Goal: Task Accomplishment & Management: Complete application form

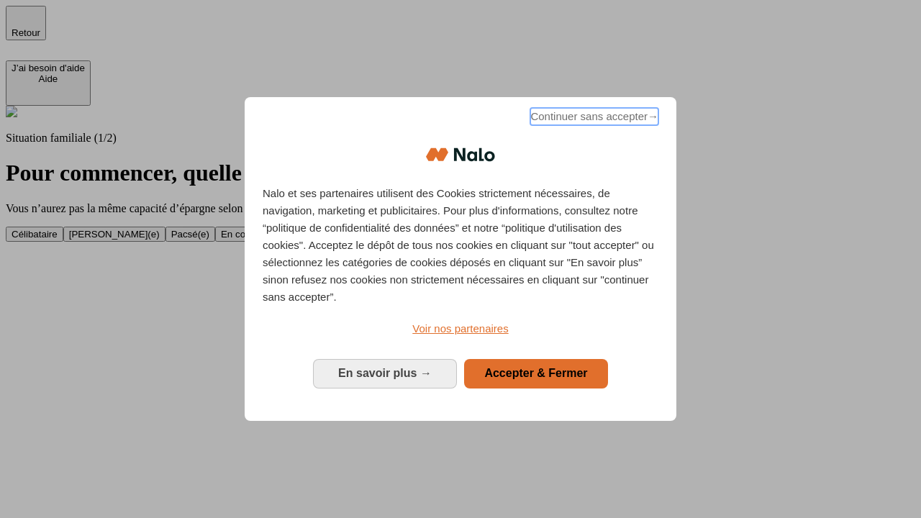
click at [593, 119] on span "Continuer sans accepter →" at bounding box center [595, 116] width 128 height 17
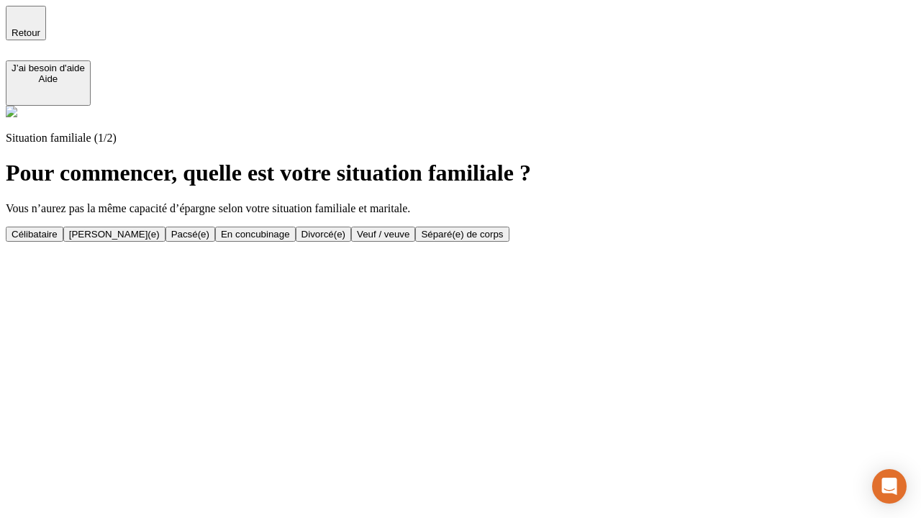
click at [290, 234] on div "En concubinage" at bounding box center [255, 234] width 69 height 11
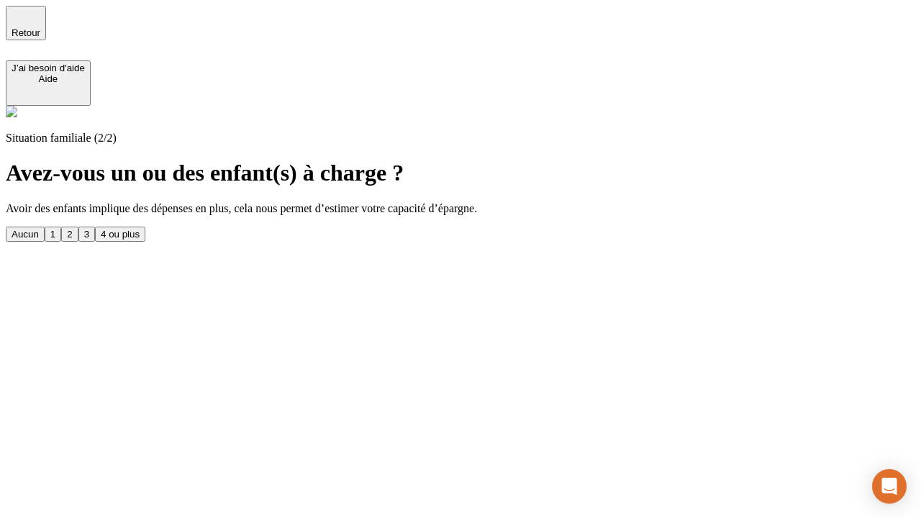
click at [72, 229] on div "2" at bounding box center [69, 234] width 5 height 11
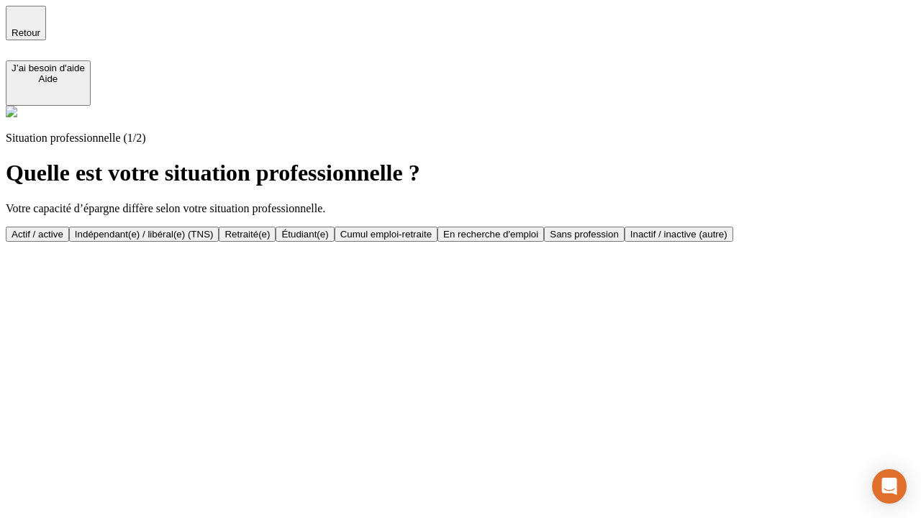
click at [214, 229] on div "Indépendant(e) / libéral(e) (TNS)" at bounding box center [144, 234] width 139 height 11
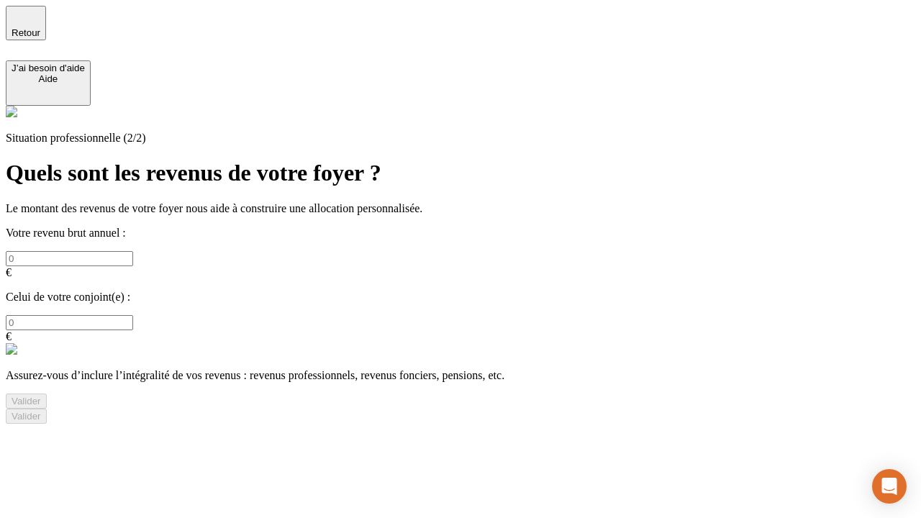
click at [133, 251] on input "text" at bounding box center [69, 258] width 127 height 15
type input "30 000"
click at [41, 396] on div "Valider" at bounding box center [27, 401] width 30 height 11
type input "0"
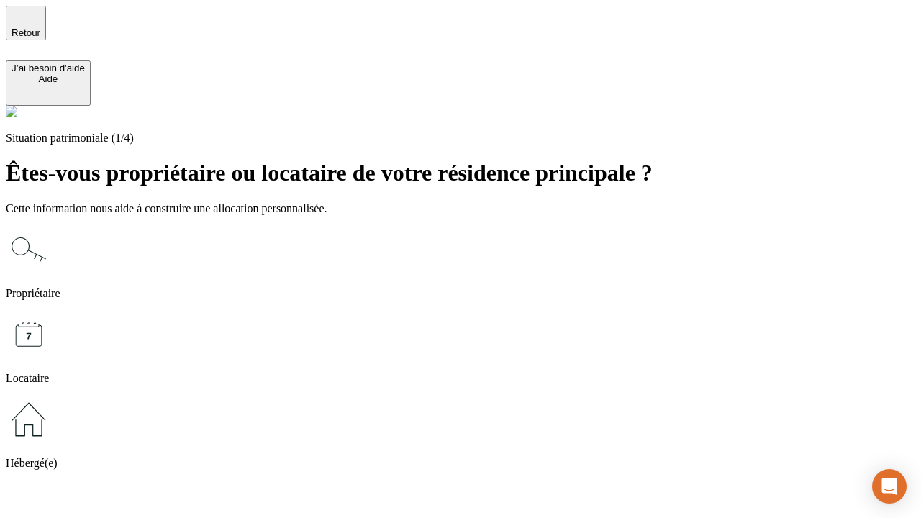
click at [52, 312] on icon at bounding box center [29, 335] width 46 height 46
type input "1 000"
click at [52, 312] on icon at bounding box center [29, 335] width 46 height 46
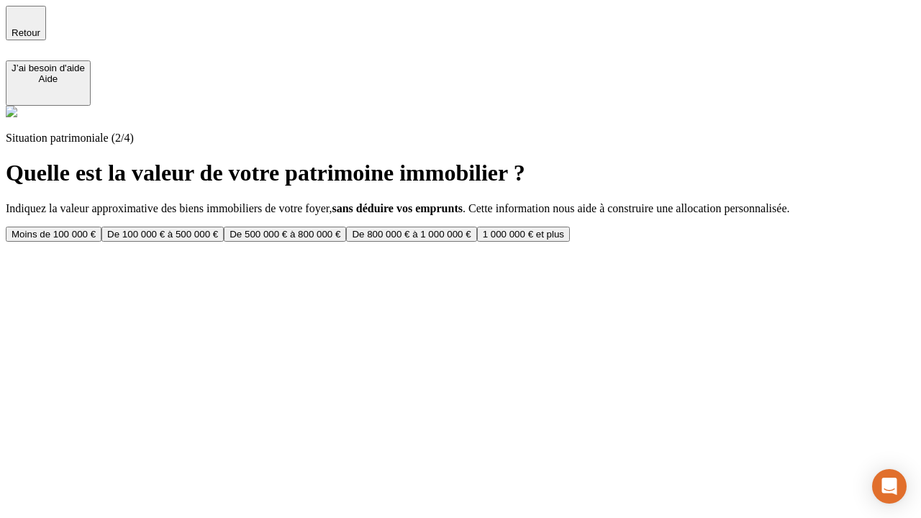
click at [96, 229] on div "Moins de 100 000 €" at bounding box center [54, 234] width 84 height 11
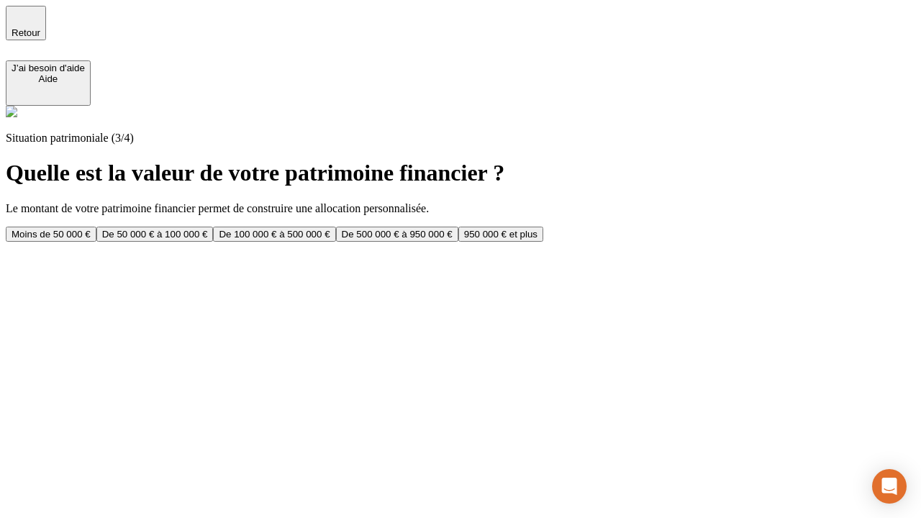
click at [91, 229] on div "Moins de 50 000 €" at bounding box center [51, 234] width 79 height 11
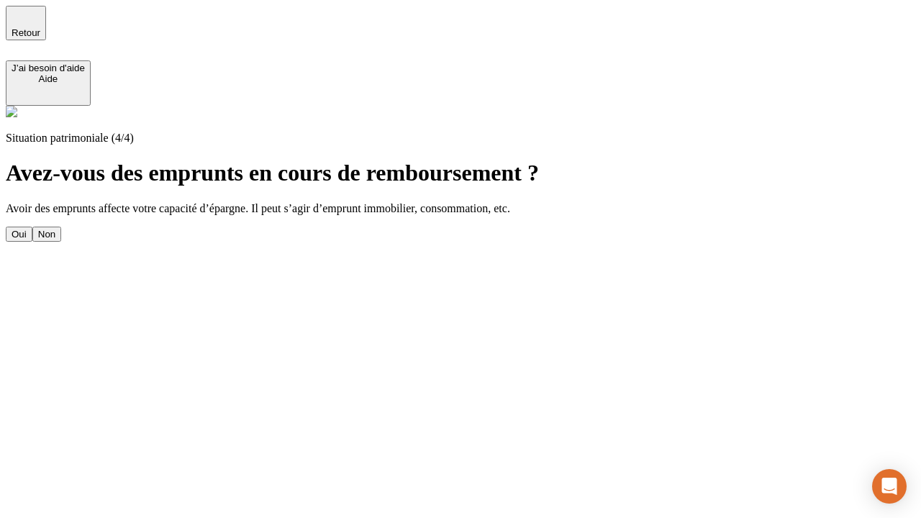
click at [55, 229] on div "Non" at bounding box center [46, 234] width 17 height 11
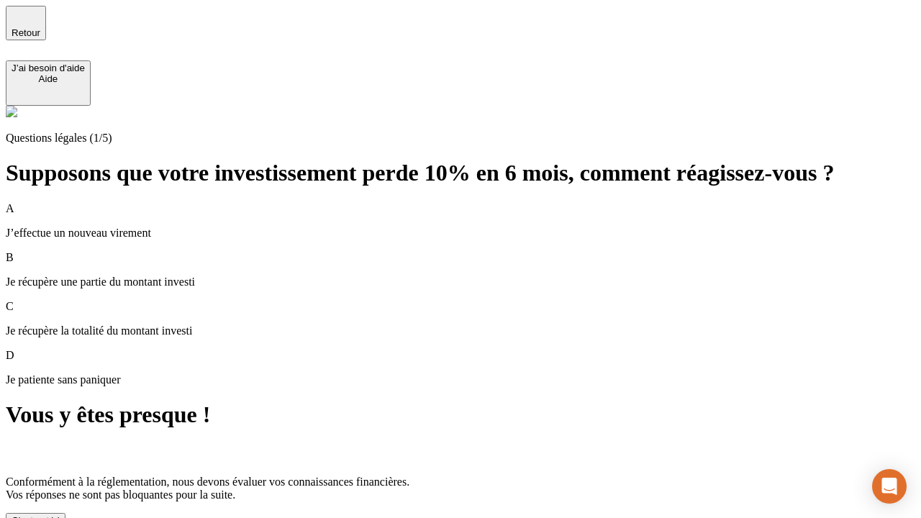
click at [60, 515] on div "C'est noté !" at bounding box center [36, 520] width 48 height 11
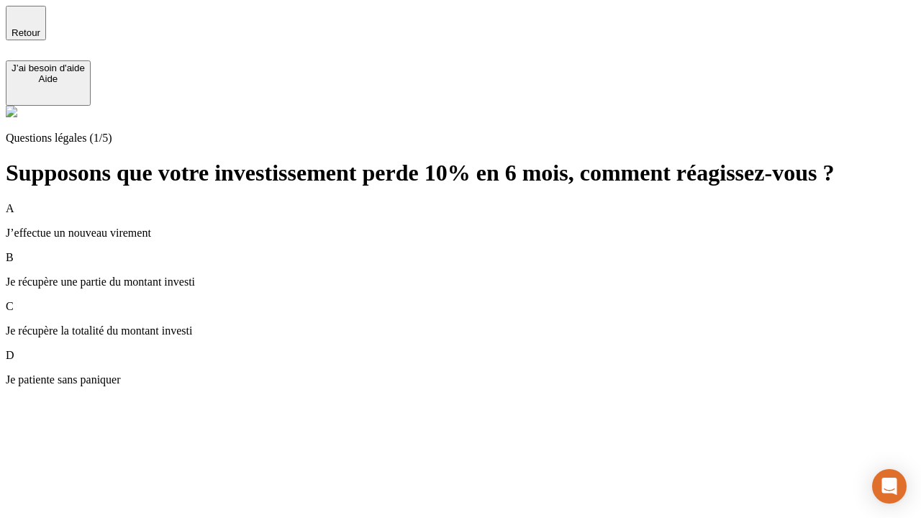
click at [478, 202] on div "A J’effectue un nouveau virement" at bounding box center [461, 220] width 910 height 37
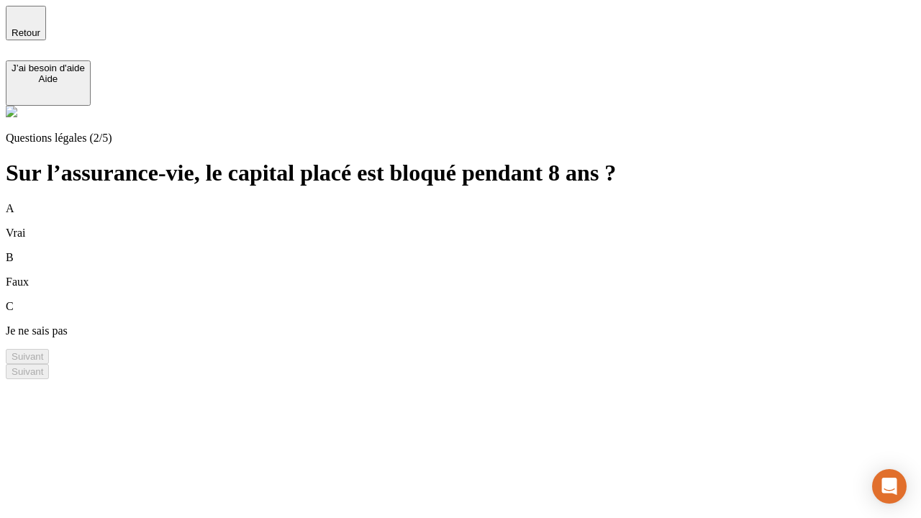
click at [478, 202] on div "A Vrai" at bounding box center [461, 220] width 910 height 37
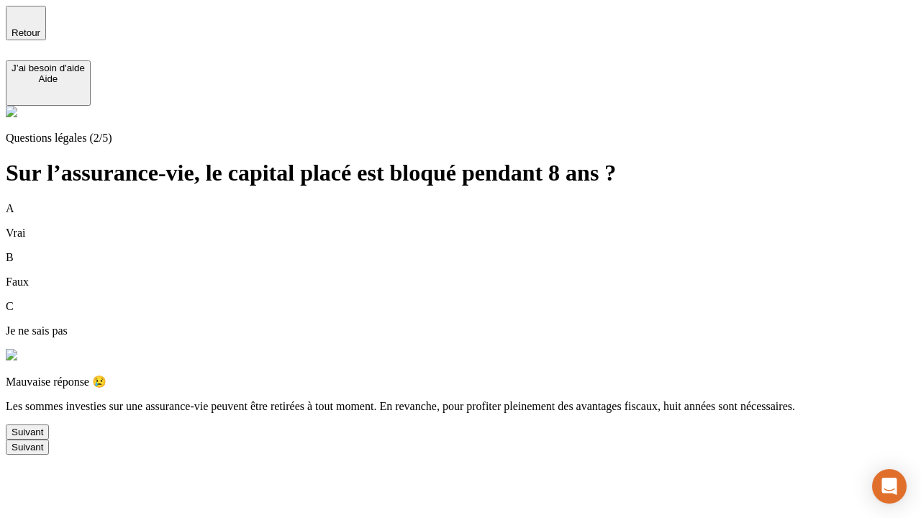
click at [43, 438] on div "Suivant" at bounding box center [28, 432] width 32 height 11
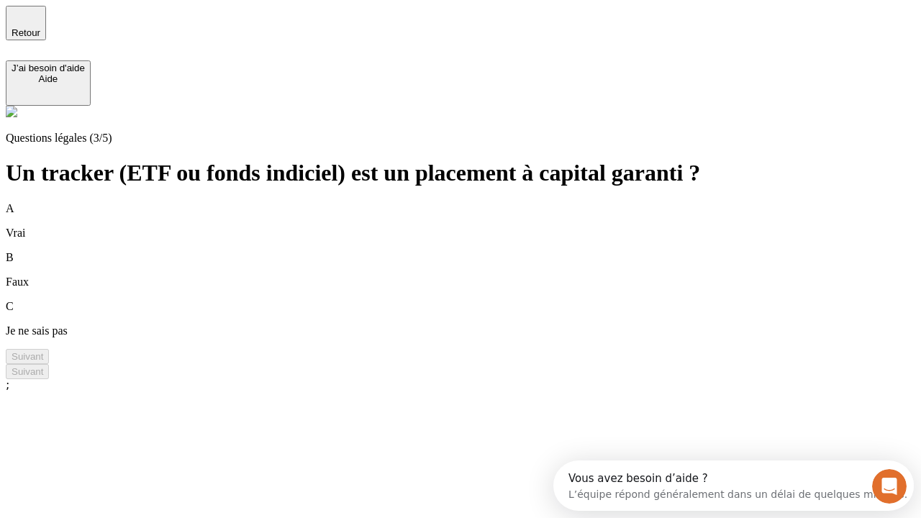
click at [478, 202] on div "A Vrai" at bounding box center [461, 220] width 910 height 37
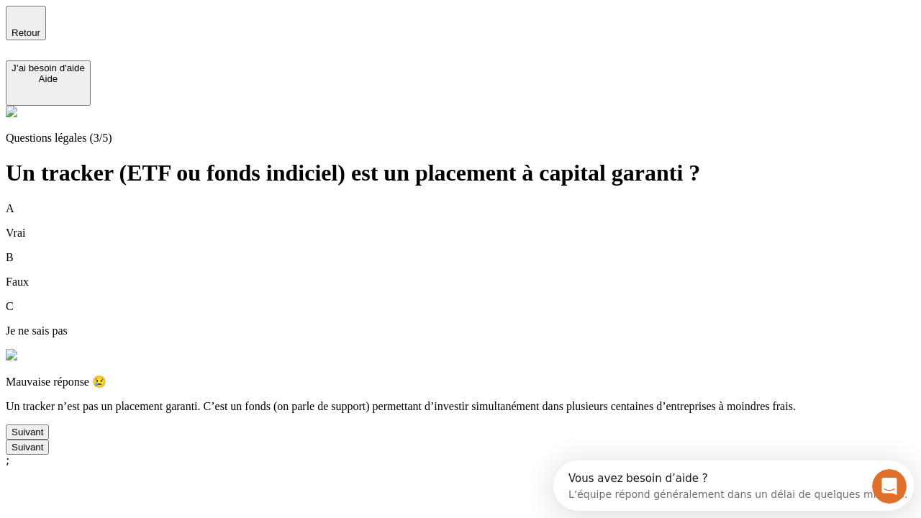
click at [43, 438] on div "Suivant" at bounding box center [28, 432] width 32 height 11
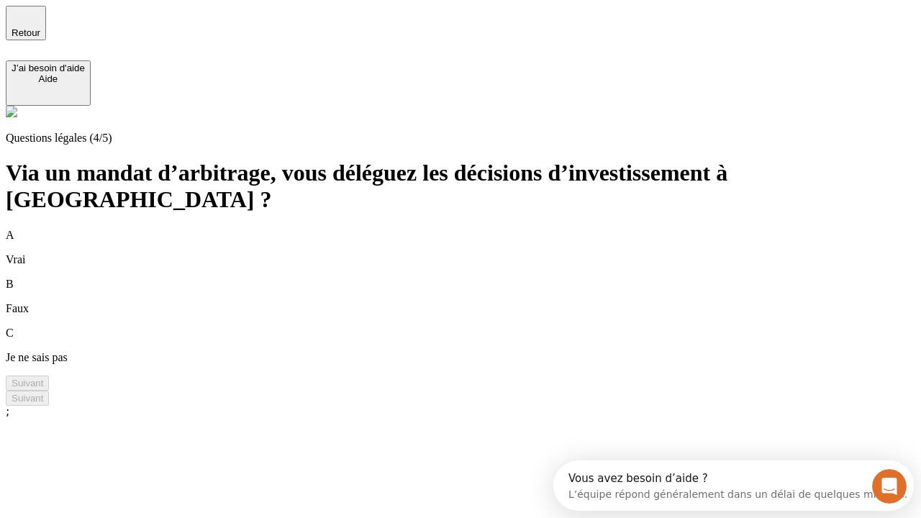
click at [478, 229] on div "A Vrai" at bounding box center [461, 247] width 910 height 37
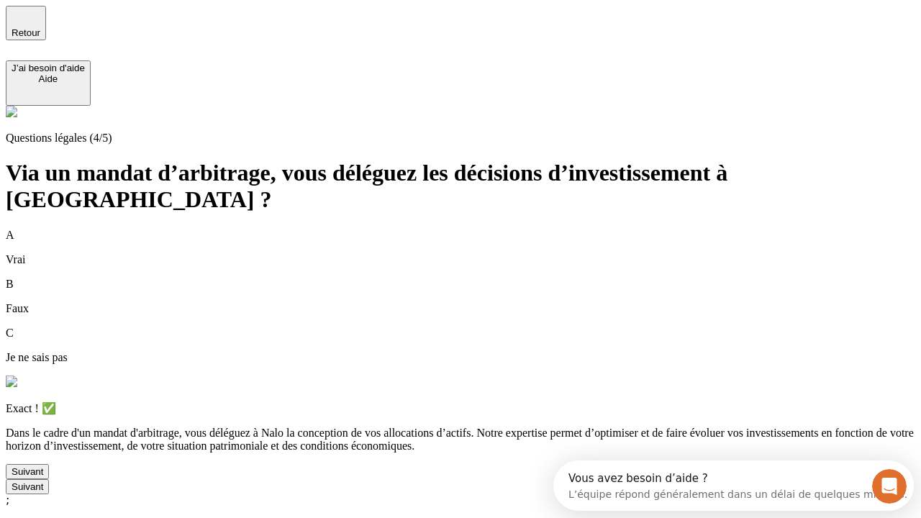
click at [43, 477] on div "Suivant" at bounding box center [28, 472] width 32 height 11
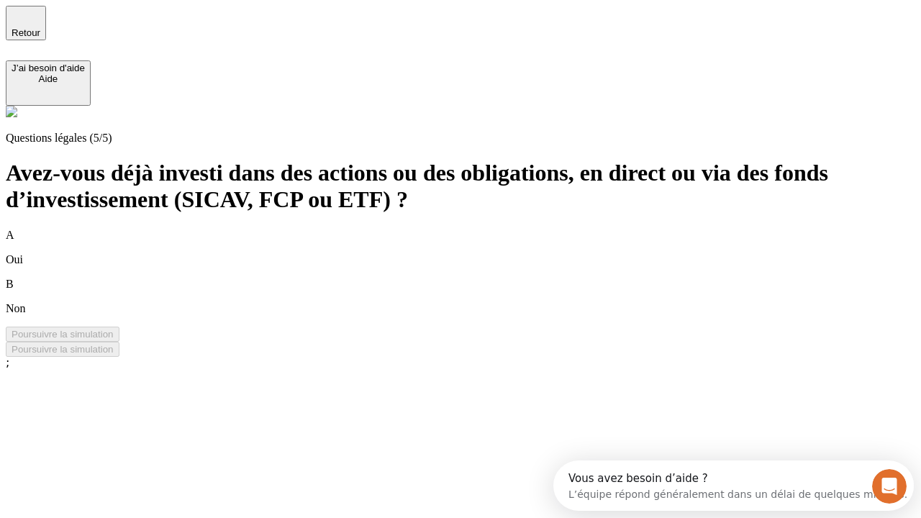
click at [478, 278] on div "B Non" at bounding box center [461, 296] width 910 height 37
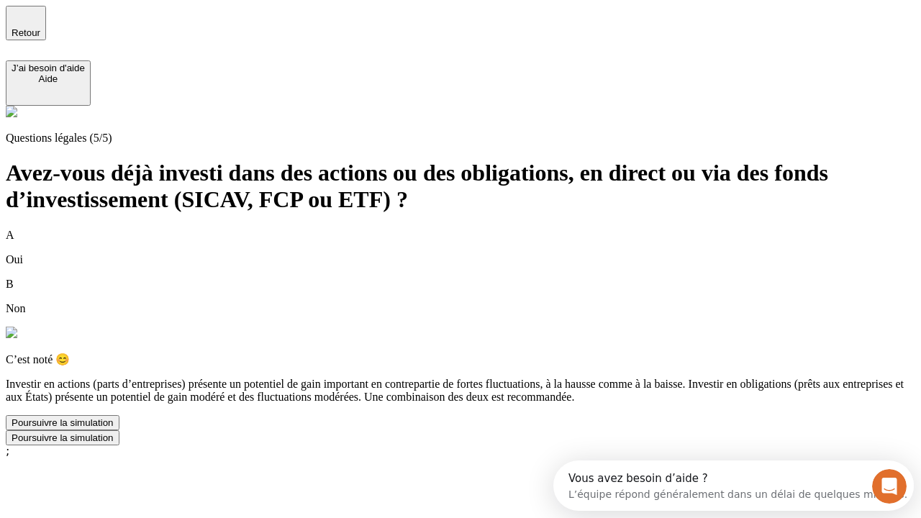
click at [114, 428] on div "Poursuivre la simulation" at bounding box center [63, 423] width 102 height 11
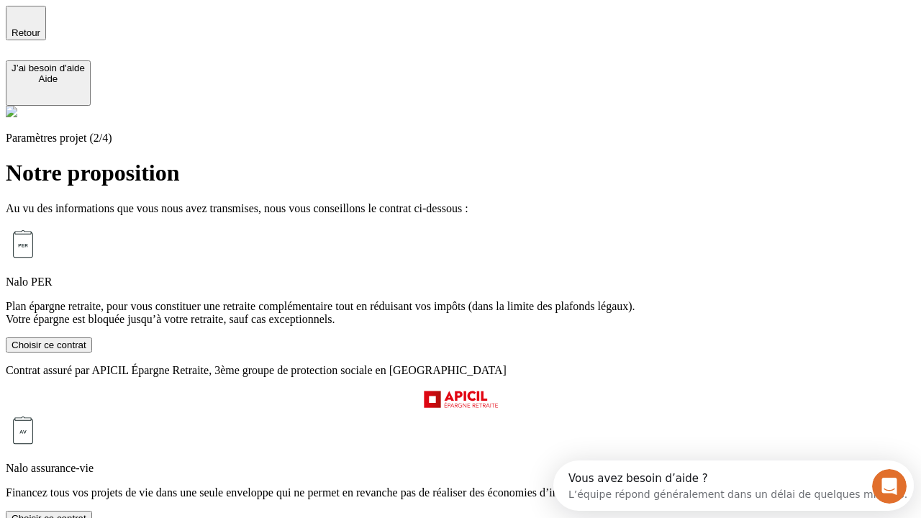
click at [86, 351] on div "Choisir ce contrat" at bounding box center [49, 345] width 75 height 11
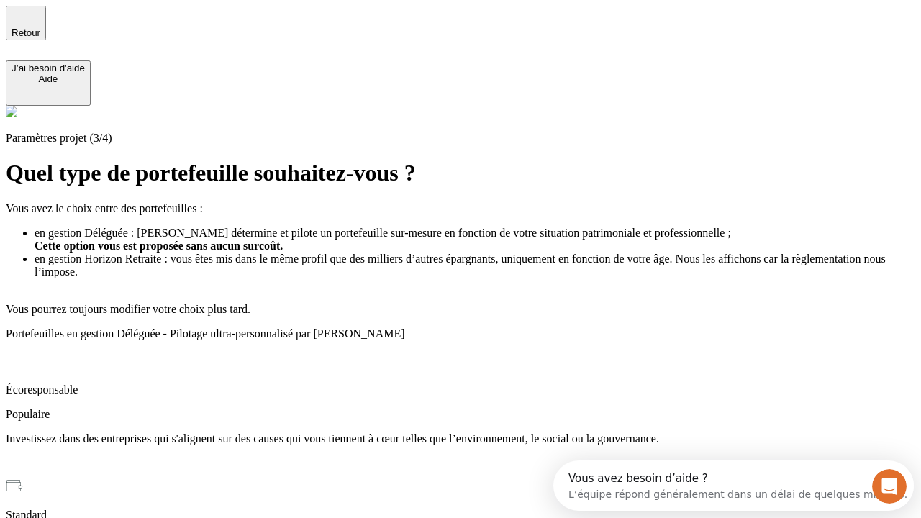
click at [478, 433] on p "Investissez dans des entreprises qui s'alignent sur des causes qui vous tiennen…" at bounding box center [461, 439] width 910 height 13
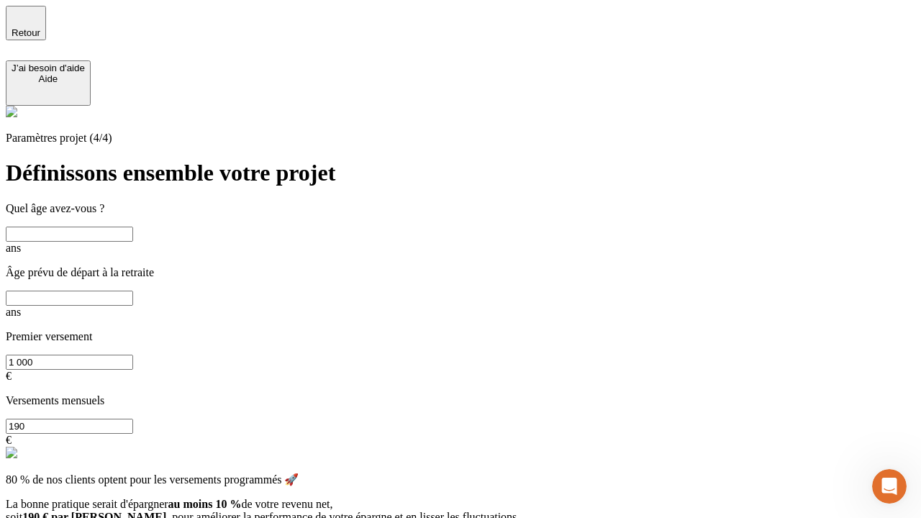
click at [133, 227] on input "text" at bounding box center [69, 234] width 127 height 15
type input "40"
click at [133, 291] on input "text" at bounding box center [69, 298] width 127 height 15
type input "64"
click at [133, 355] on input "1 000" at bounding box center [69, 362] width 127 height 15
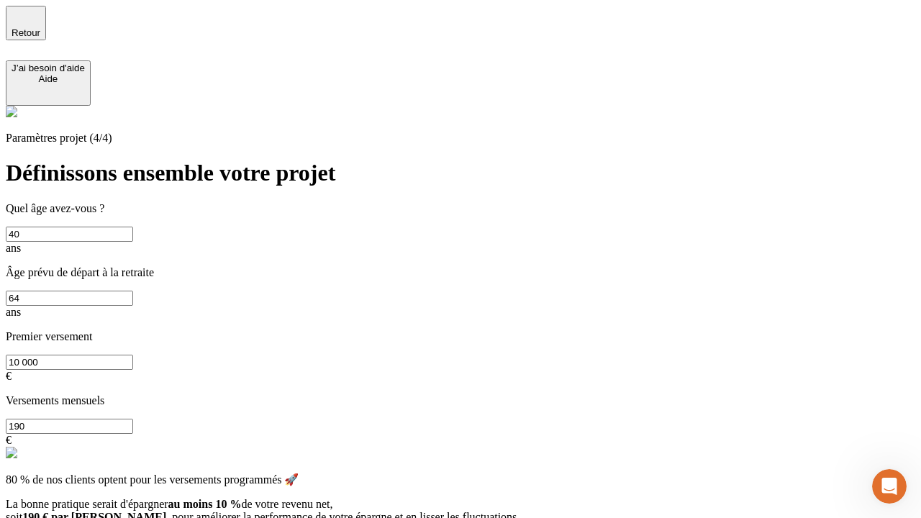
type input "10 000"
click at [133, 419] on input "190" at bounding box center [69, 426] width 127 height 15
type input "640"
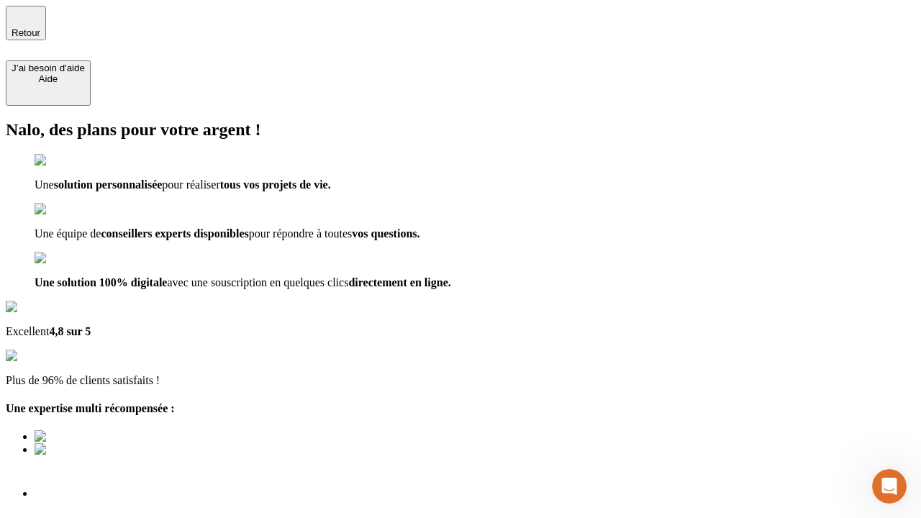
type input "[EMAIL_ADDRESS][DOMAIN_NAME]"
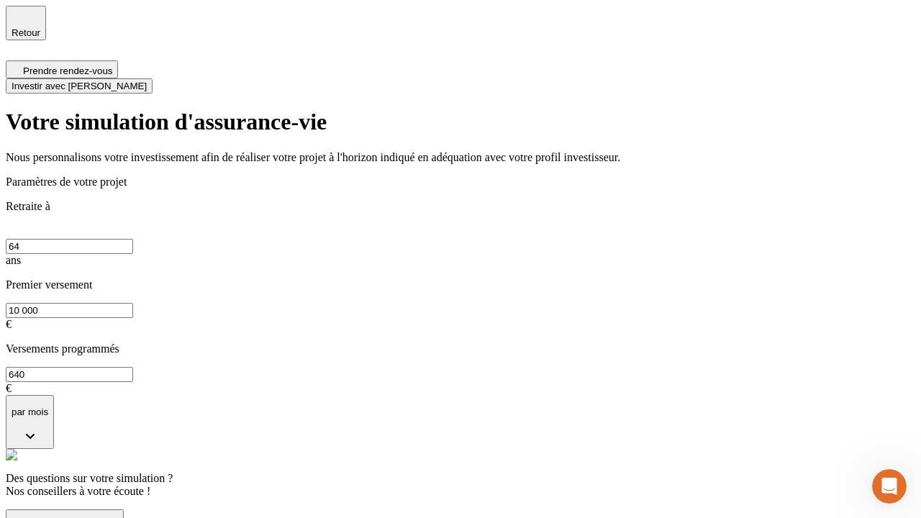
click at [147, 81] on span "Investir avec [PERSON_NAME]" at bounding box center [79, 86] width 135 height 11
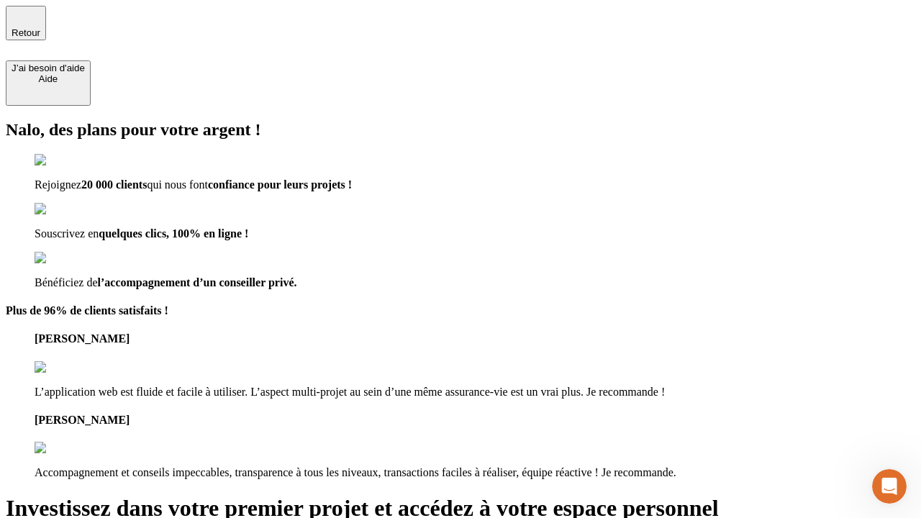
type input "[EMAIL_ADDRESS][DOMAIN_NAME]"
